Goal: Information Seeking & Learning: Learn about a topic

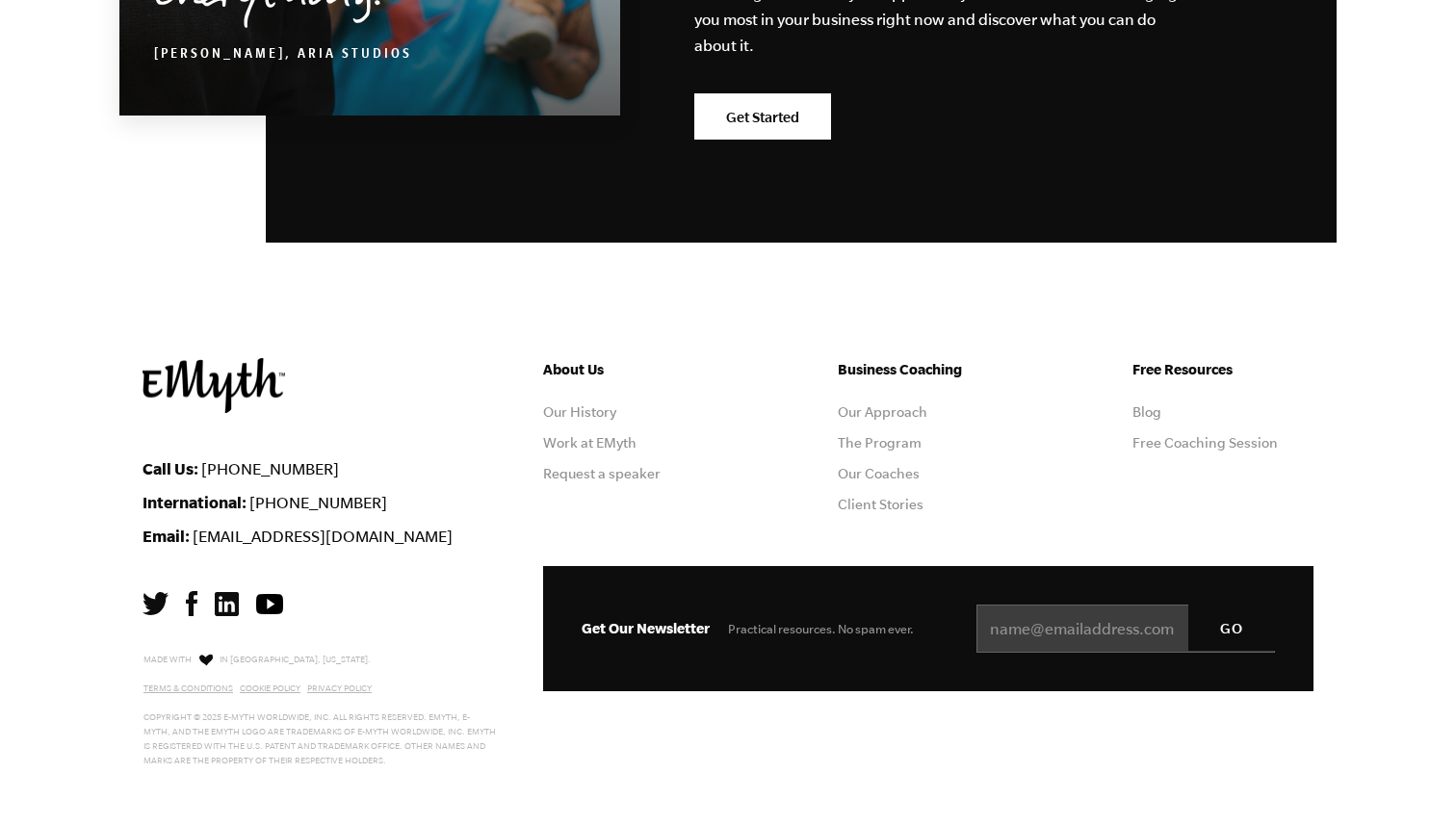
scroll to position [6111, 0]
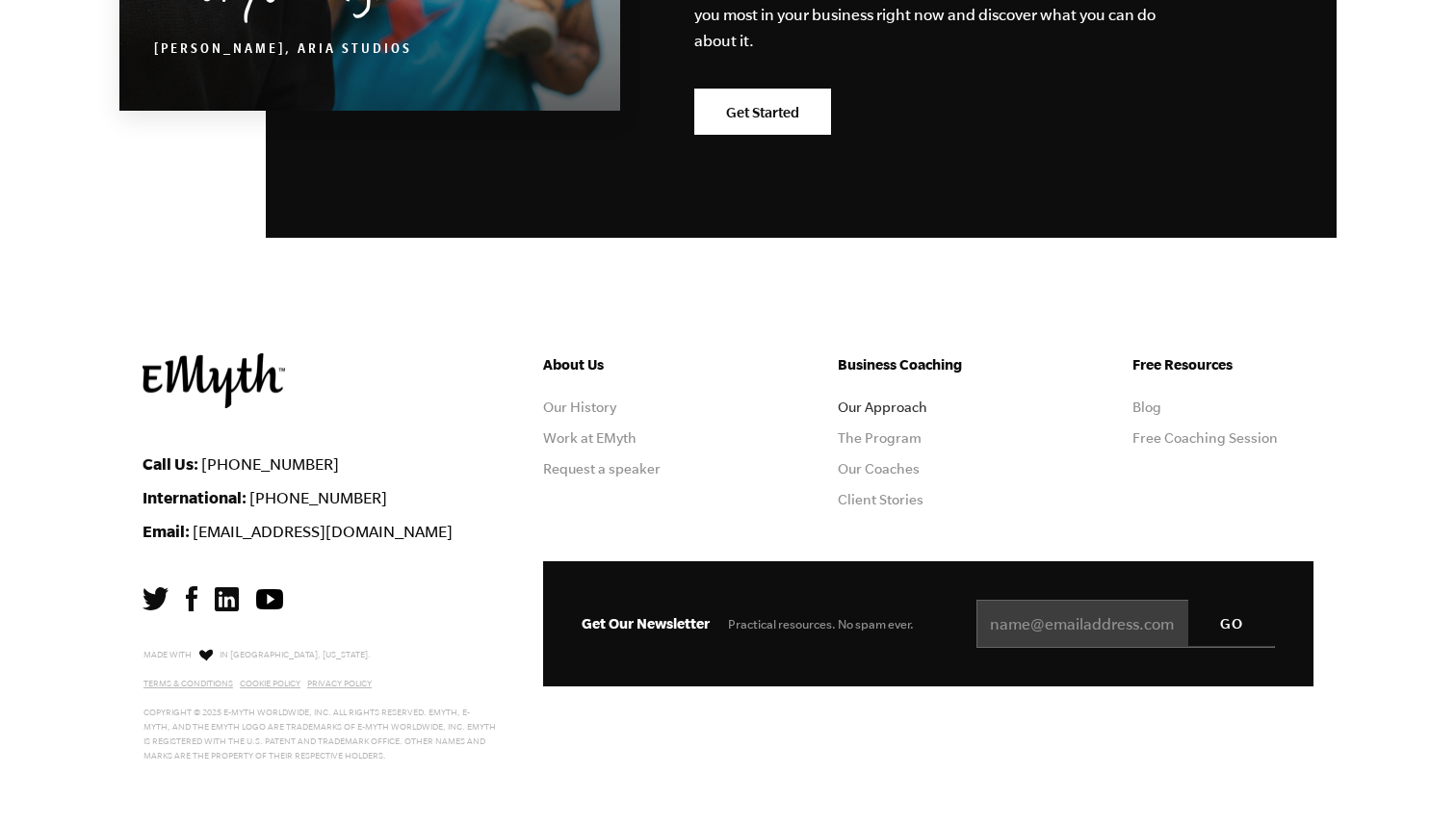
click at [895, 405] on link "Our Approach" at bounding box center [883, 408] width 89 height 16
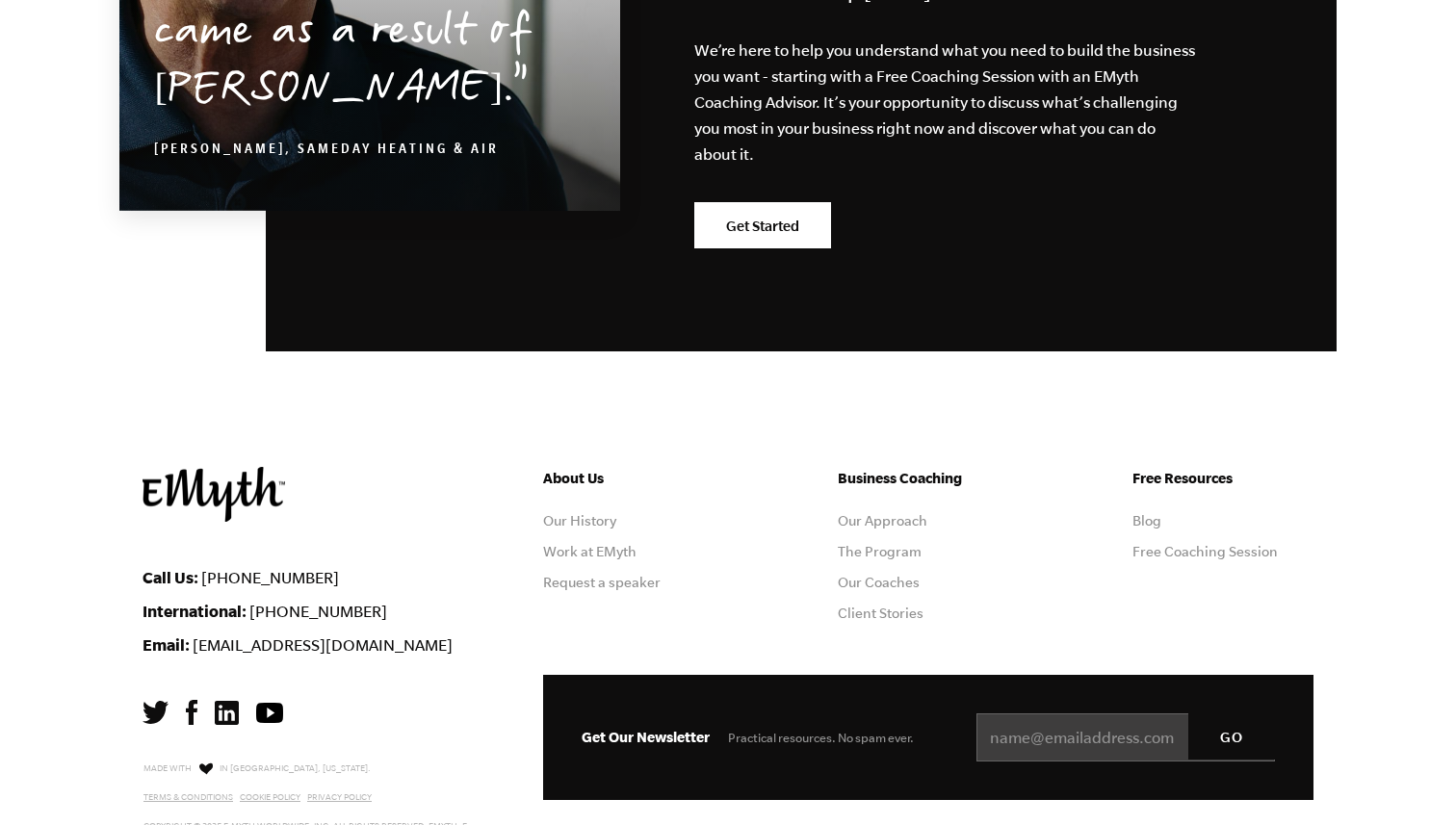
scroll to position [6111, 0]
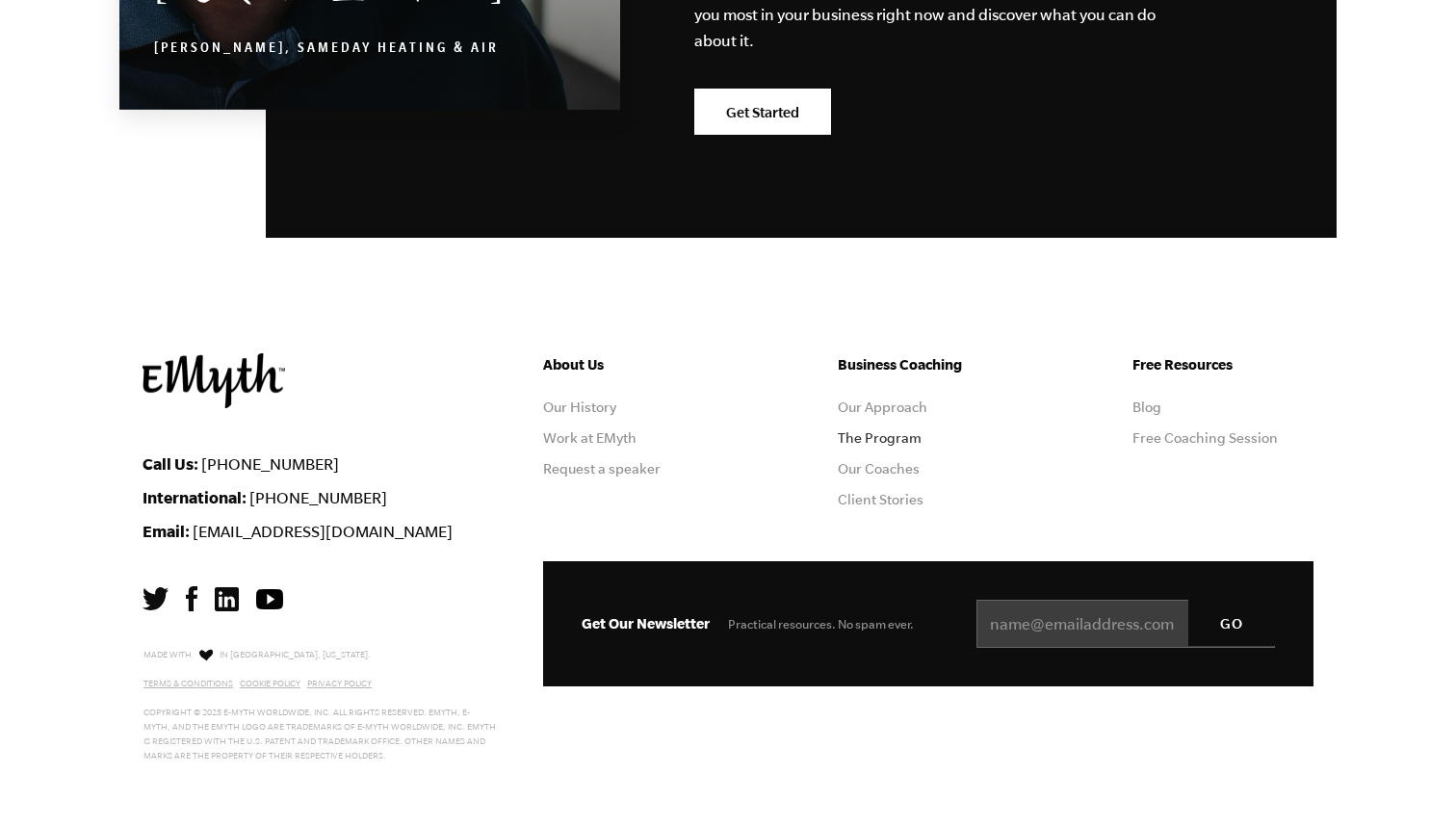
click at [865, 439] on link "The Program" at bounding box center [880, 438] width 83 height 16
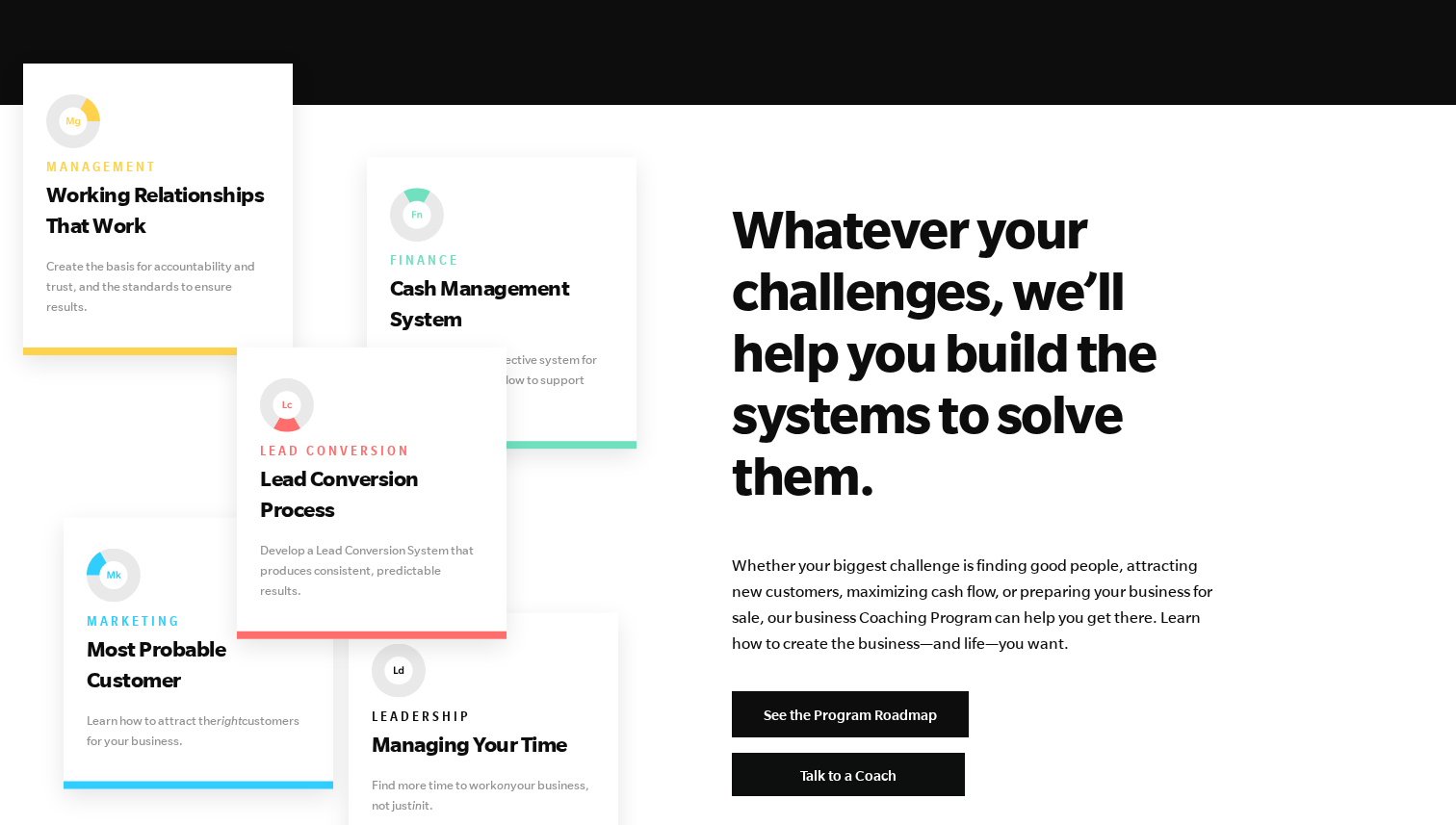
scroll to position [3715, 0]
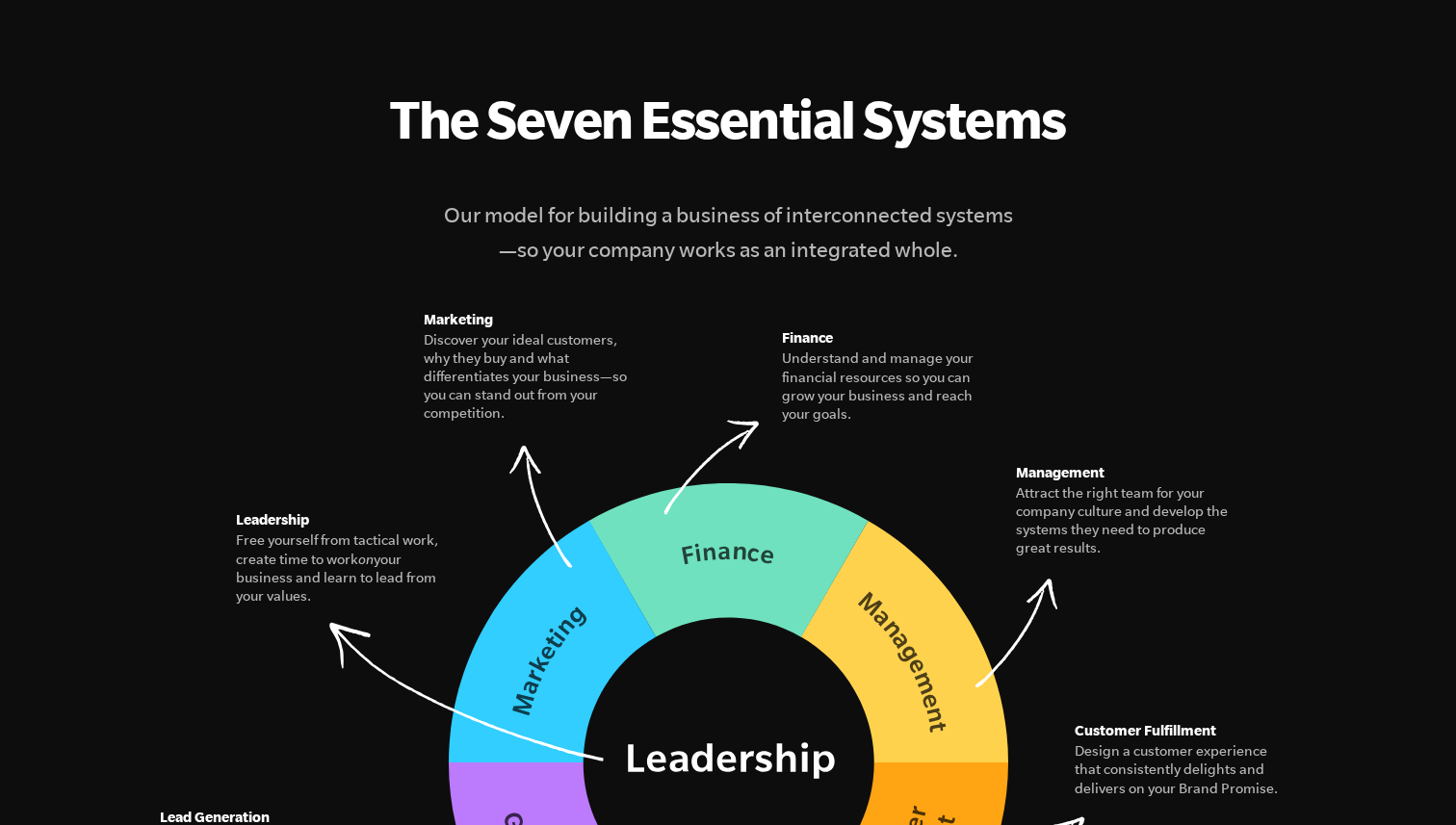
scroll to position [2523, 0]
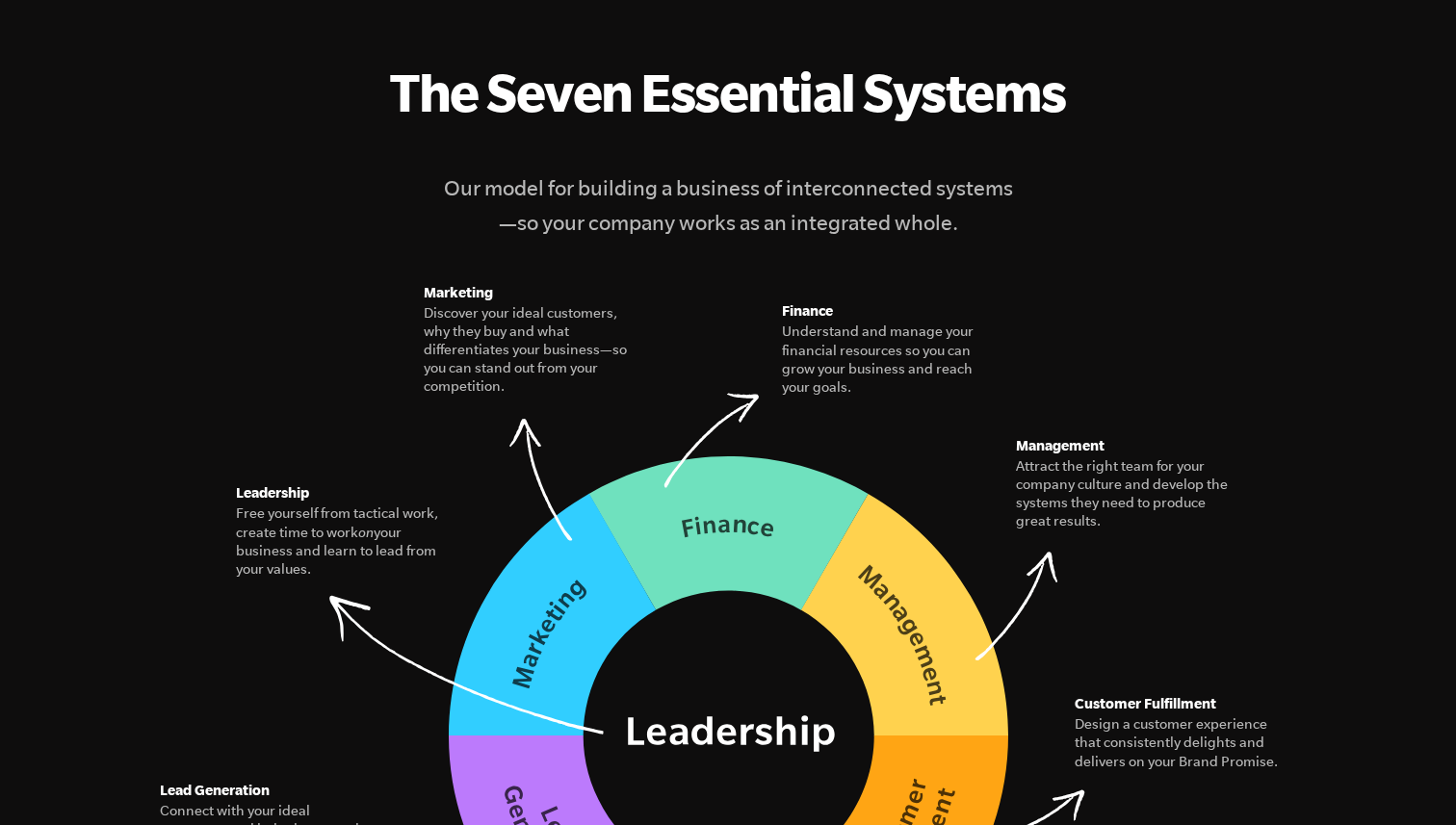
click at [358, 110] on figcaption "The Seven Essential Systems Our model for building a business of interconnected…" at bounding box center [728, 150] width 1171 height 179
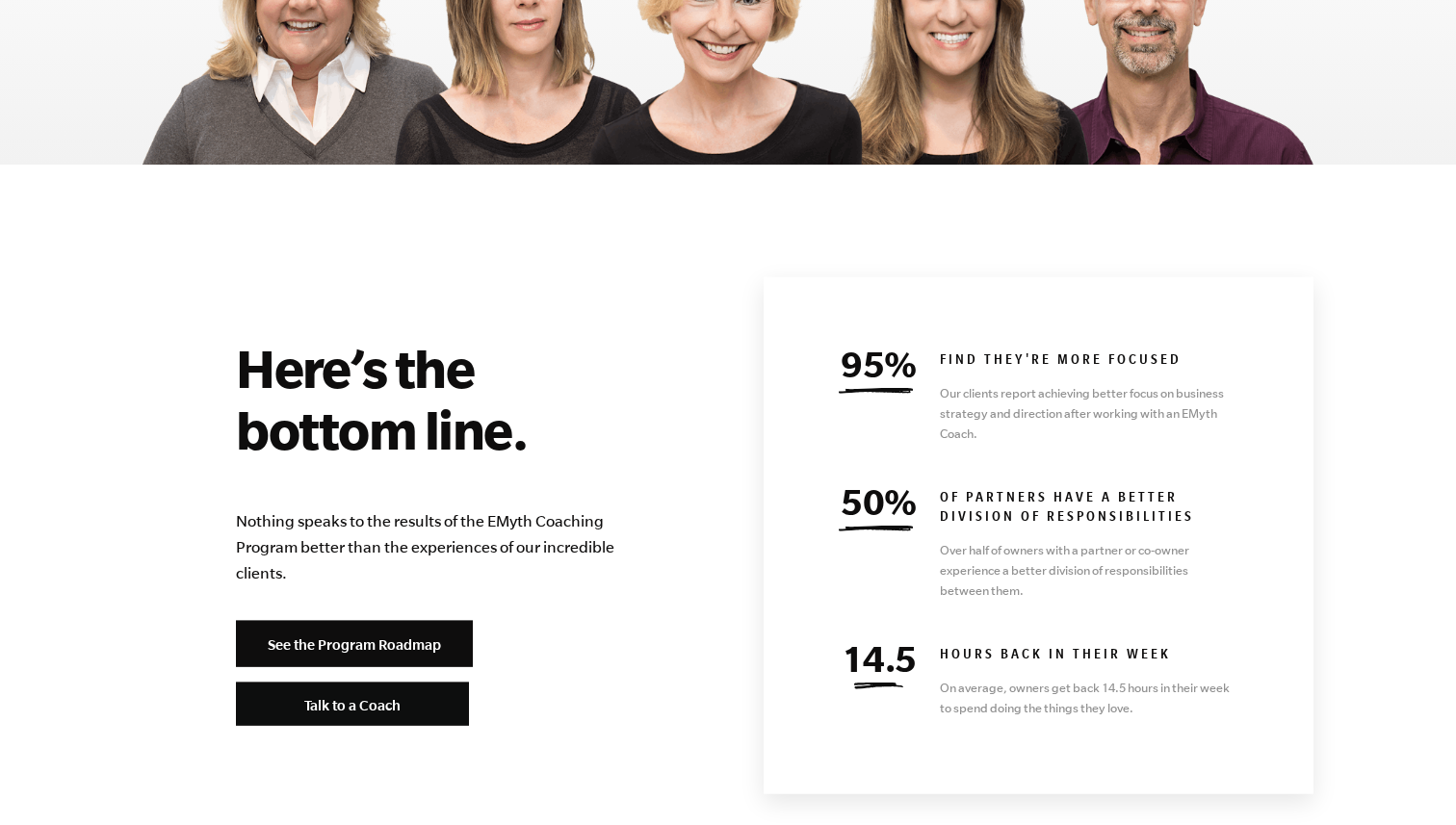
scroll to position [8167, 0]
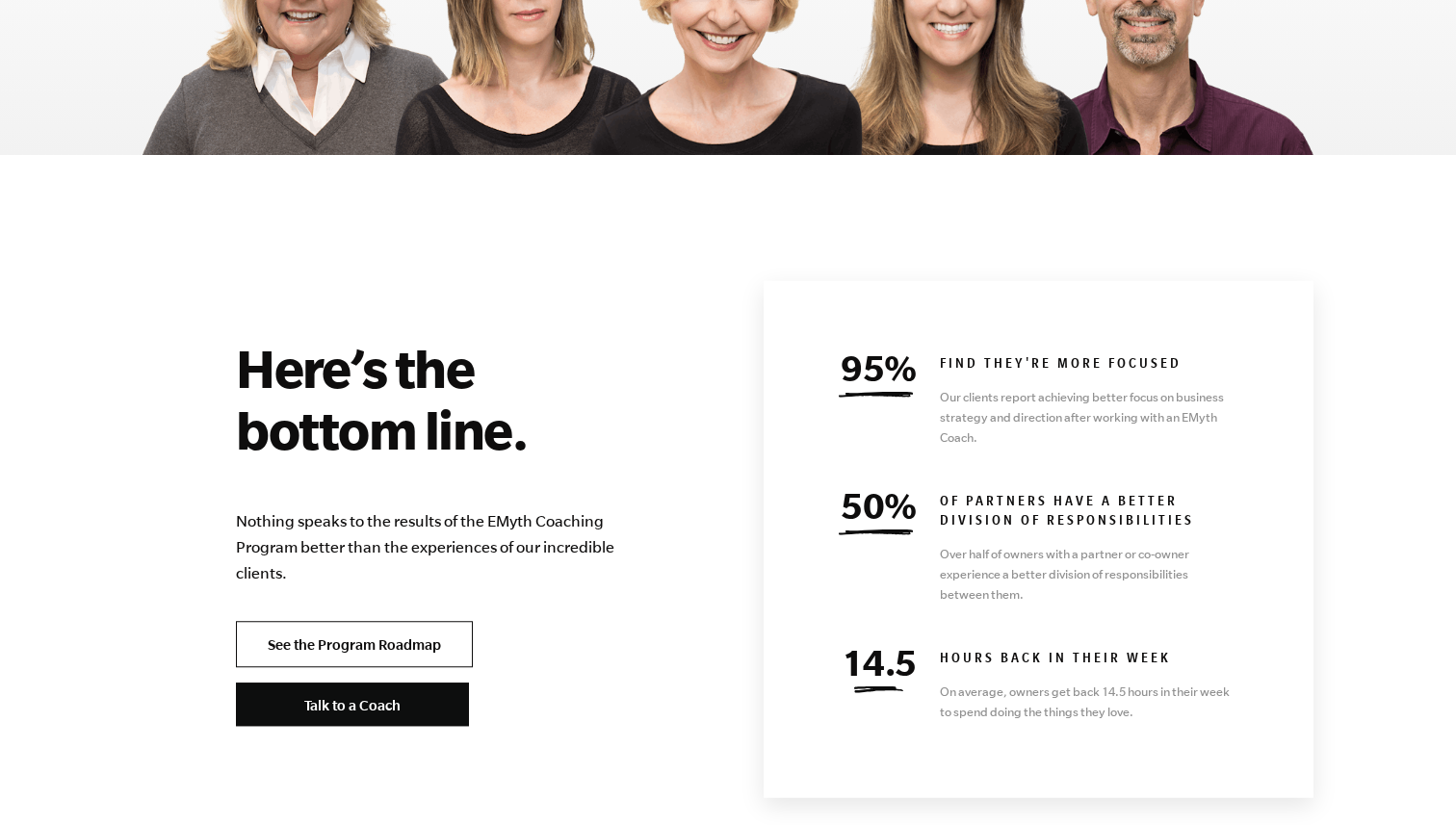
click at [395, 621] on link "See the Program Roadmap" at bounding box center [354, 644] width 237 height 47
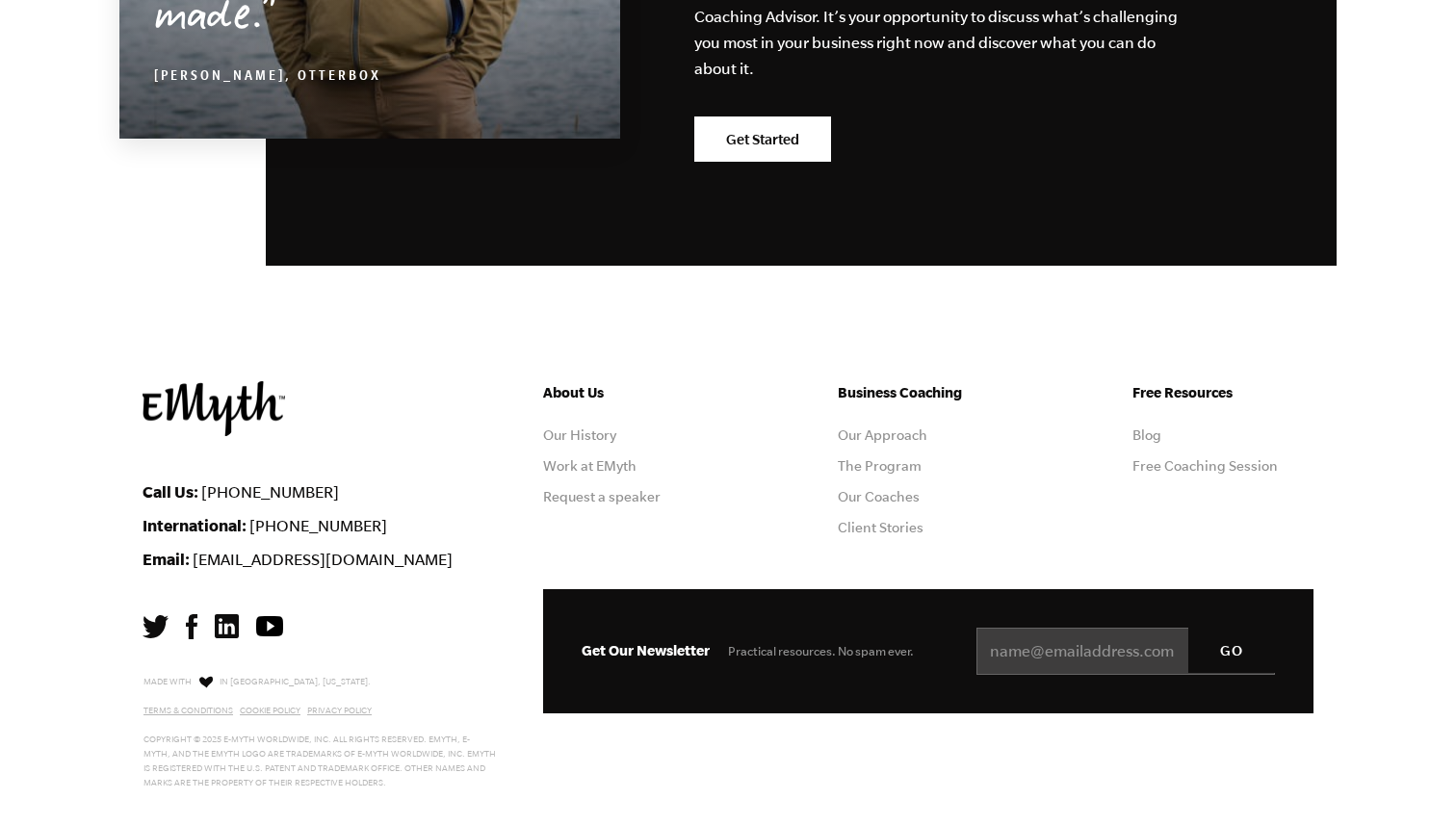
scroll to position [5491, 0]
